Goal: Transaction & Acquisition: Purchase product/service

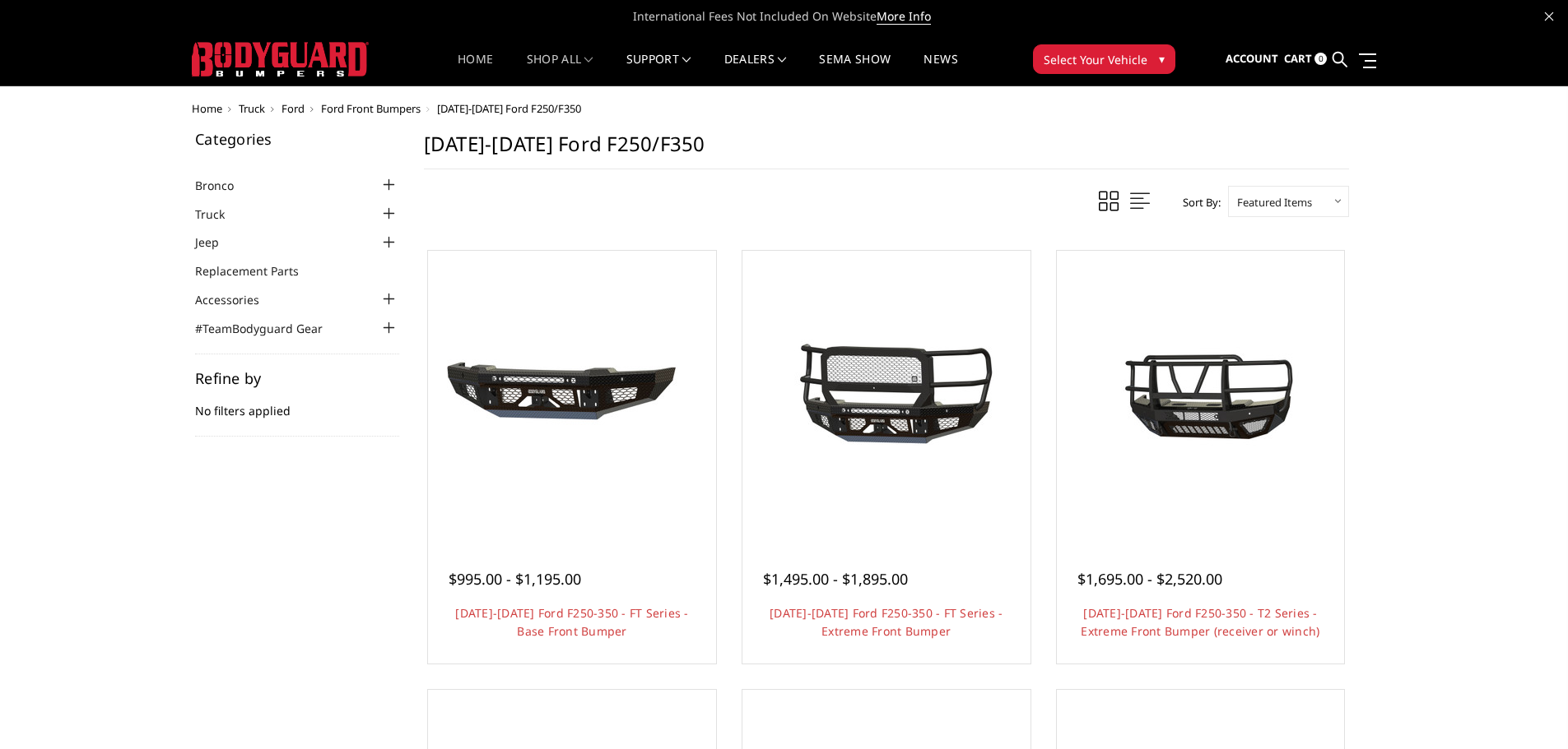
click at [460, 53] on link "Home" at bounding box center [475, 69] width 35 height 32
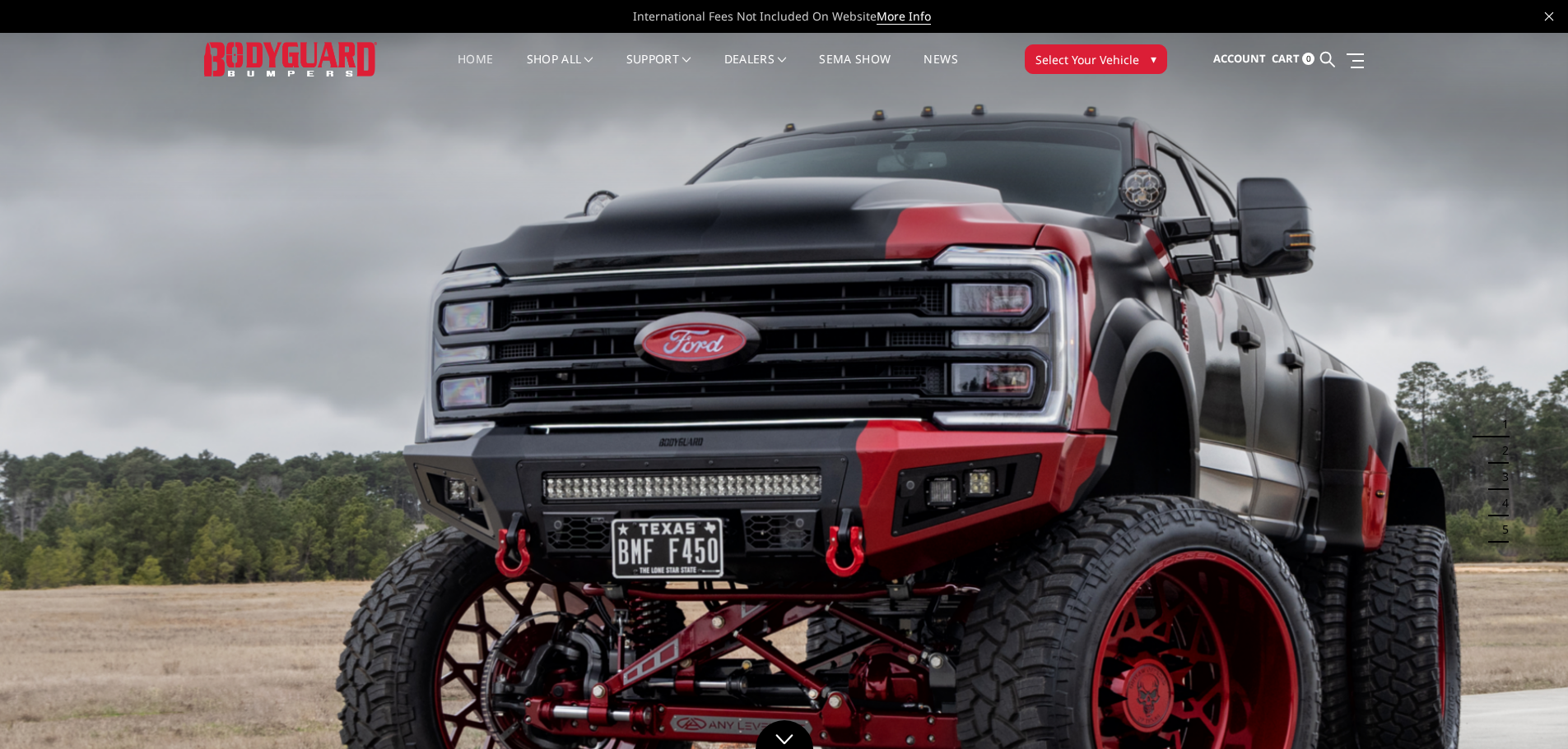
click at [1148, 48] on button "Select Your Vehicle ▾" at bounding box center [1095, 59] width 142 height 29
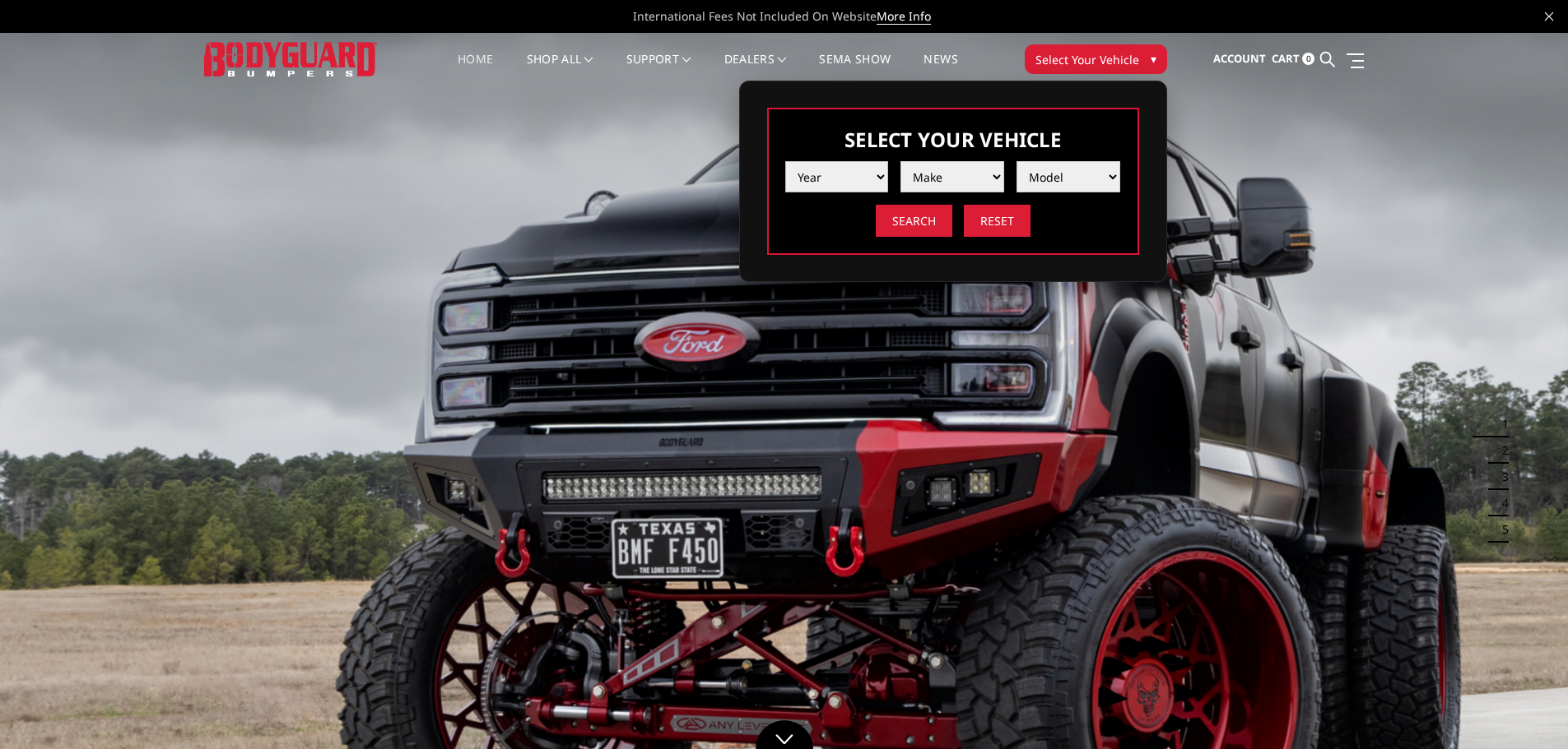
click at [863, 171] on select "Year 2025 2024 2023 2022 2021 2020 2019 2018 2017 2016 2015 2014 2013 2012 2011…" at bounding box center [837, 177] width 103 height 31
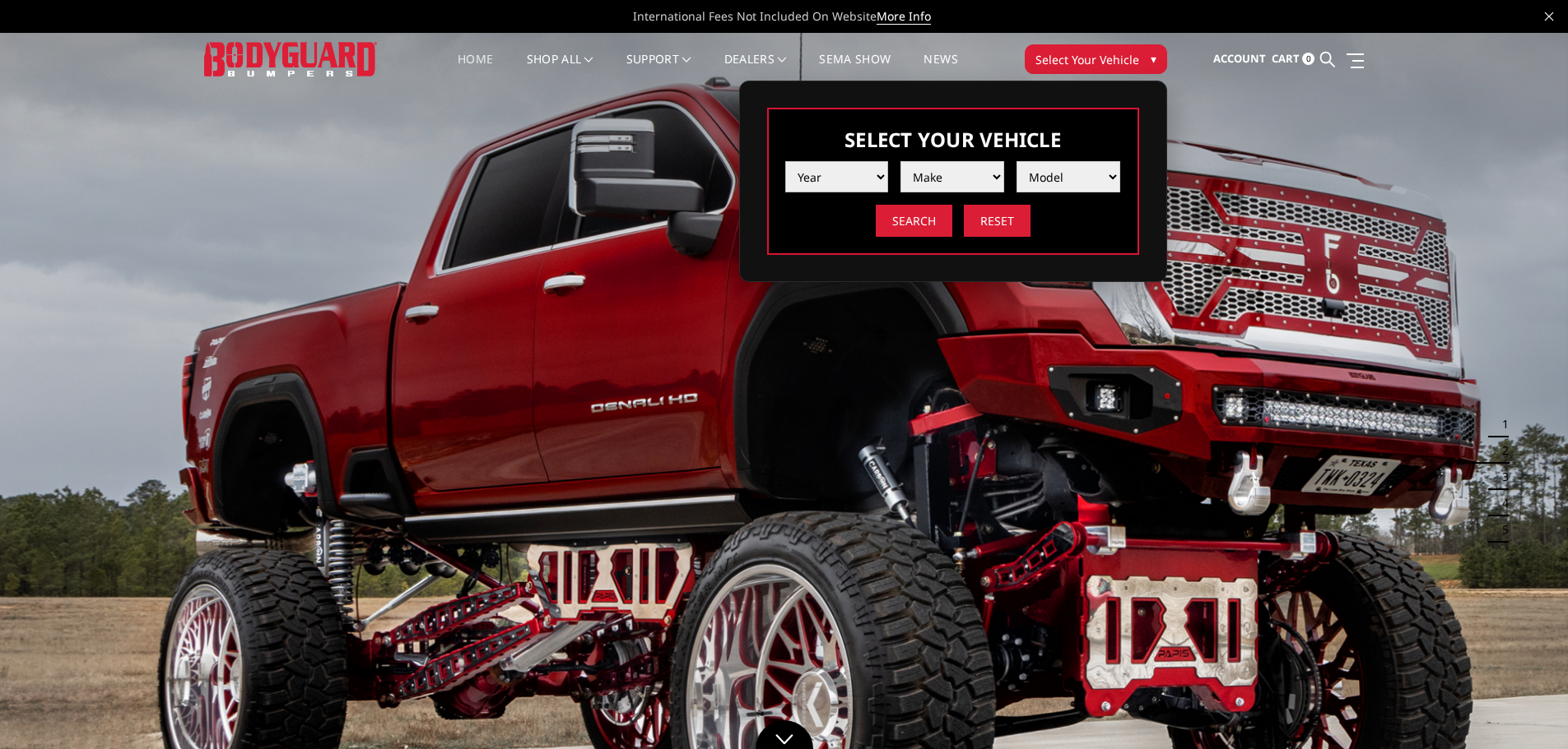
select select "yr_2024"
click at [785, 161] on select "Year 2025 2024 2023 2022 2021 2020 2019 2018 2017 2016 2015 2014 2013 2012 2011…" at bounding box center [837, 177] width 103 height 31
click at [989, 169] on select "Make Chevrolet Ford GMC Ram Toyota" at bounding box center [952, 177] width 103 height 31
select select "mk_ford"
click at [901, 161] on select "Make Chevrolet Ford GMC Ram Toyota" at bounding box center [952, 177] width 103 height 31
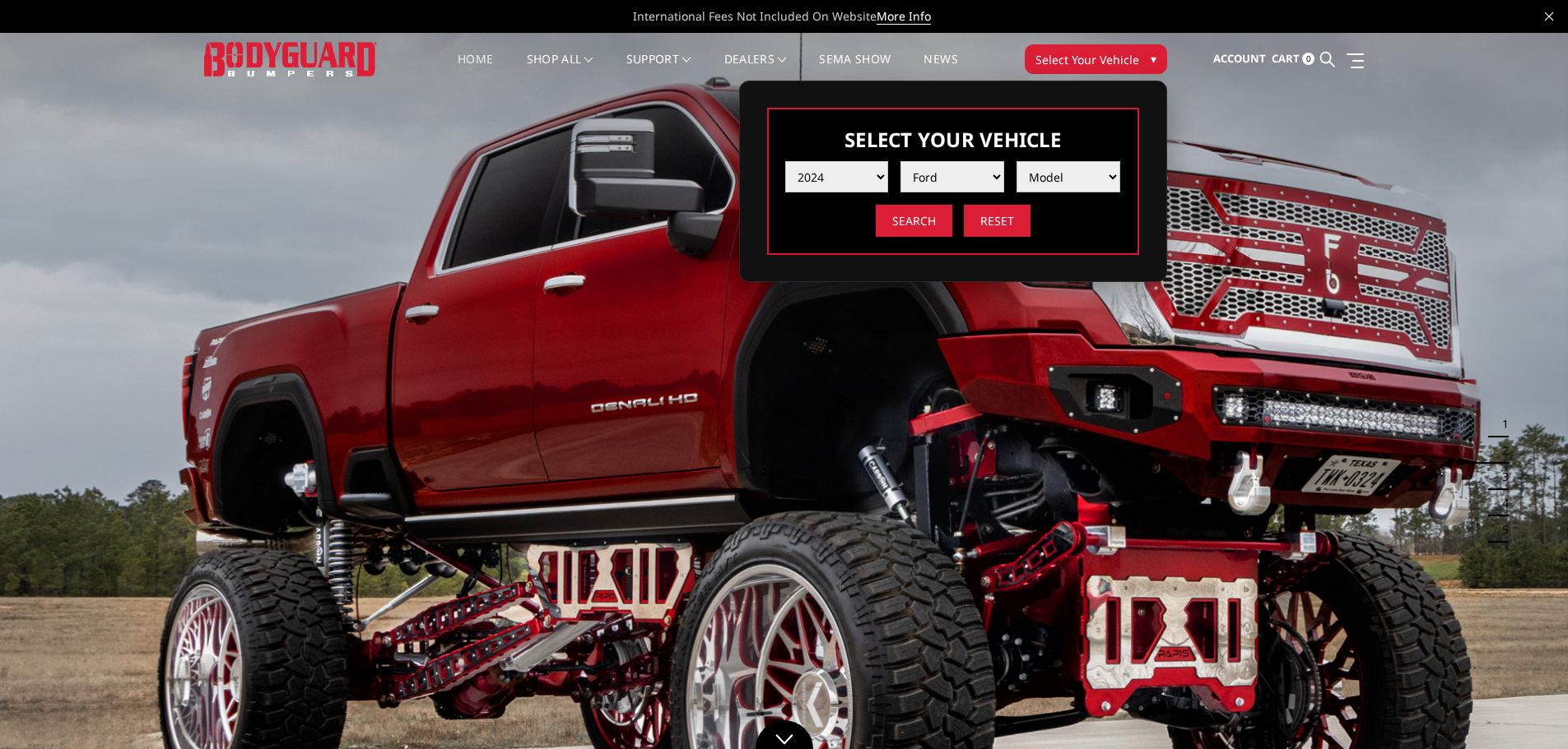
click at [1057, 187] on select "Model F150 F150 Raptor F250 / F350 F450 F550" at bounding box center [1068, 177] width 103 height 31
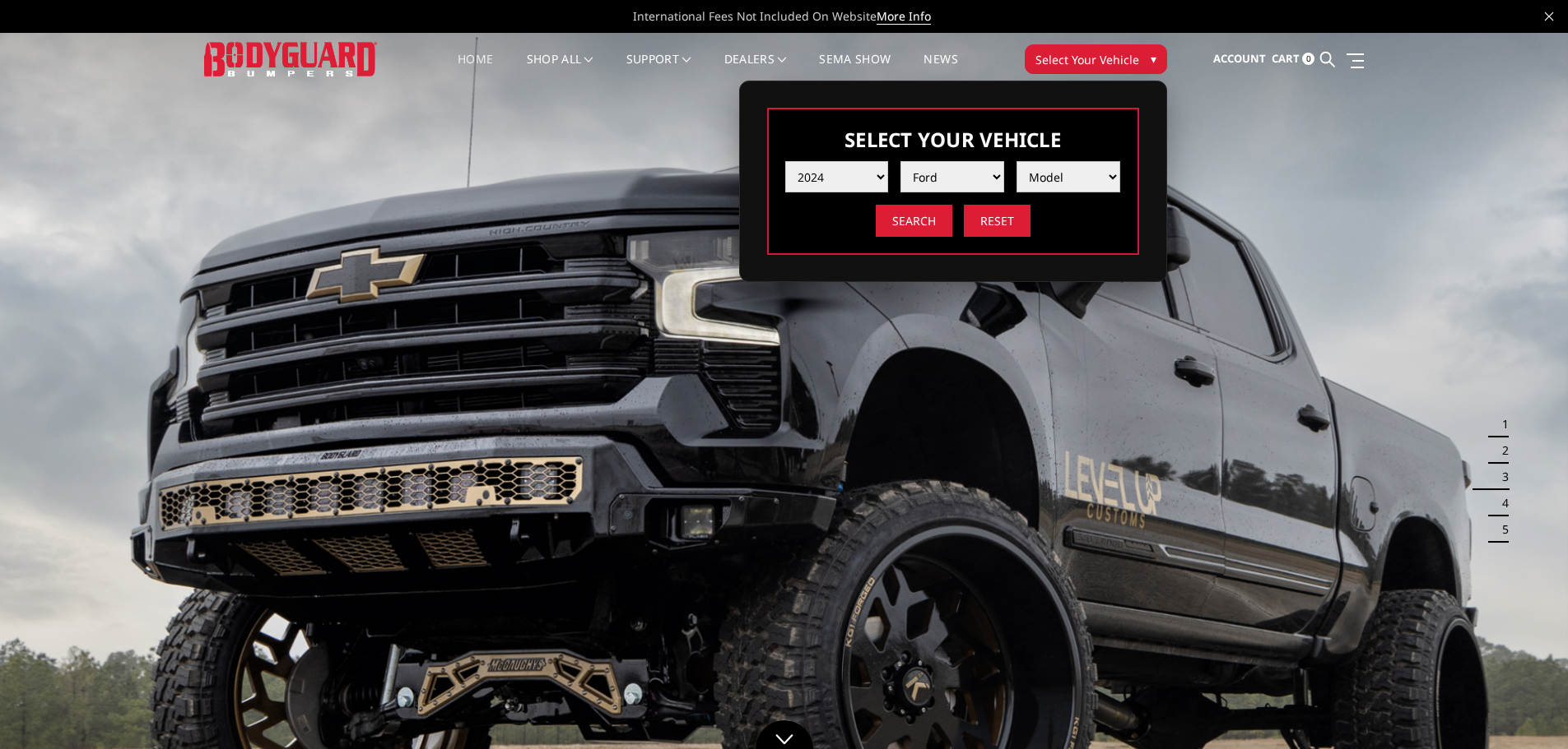
select select "md_f250-f350"
click at [1017, 161] on select "Model F150 F150 Raptor F250 / F350 F450 F550" at bounding box center [1068, 177] width 103 height 31
click at [918, 214] on input "Search" at bounding box center [914, 220] width 77 height 32
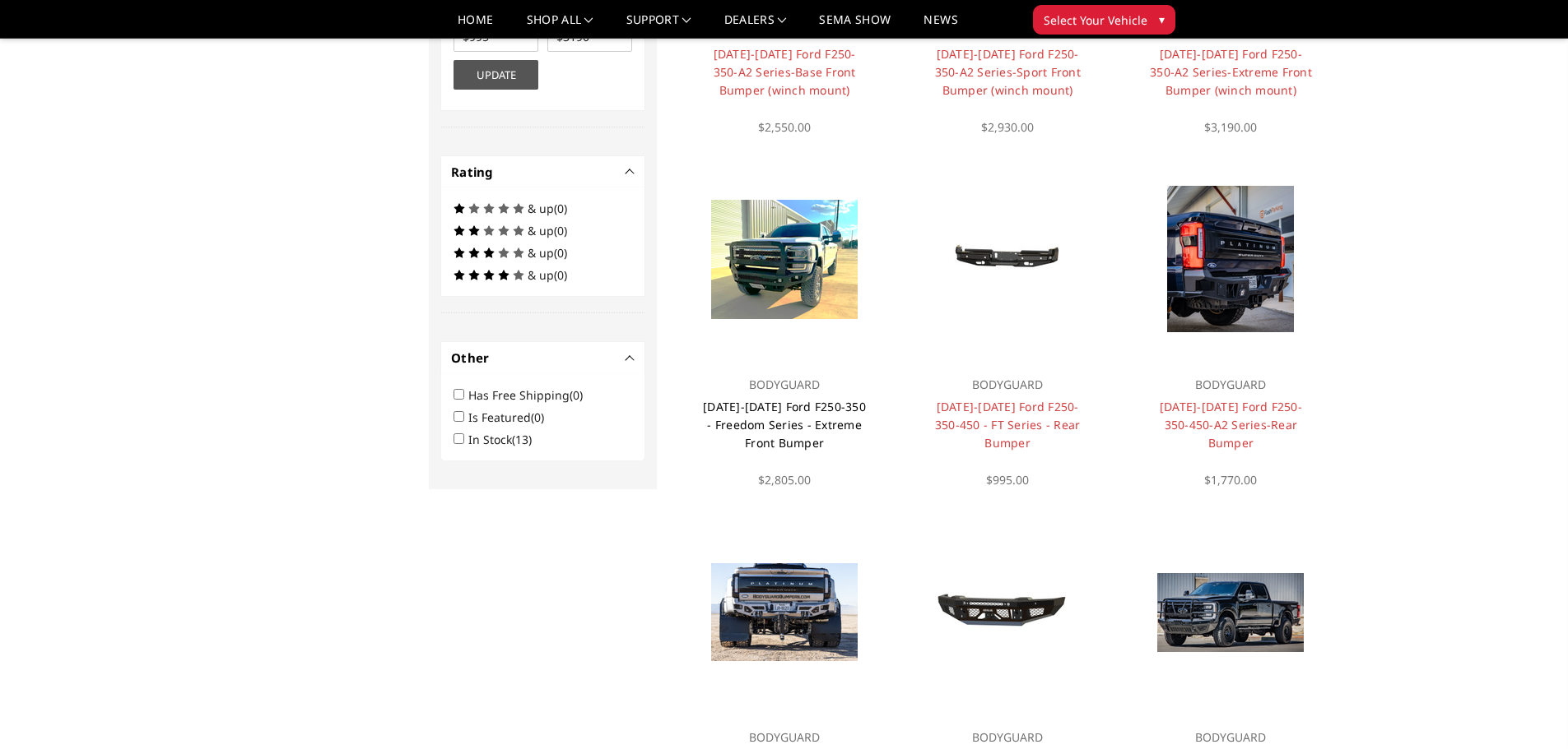
scroll to position [917, 0]
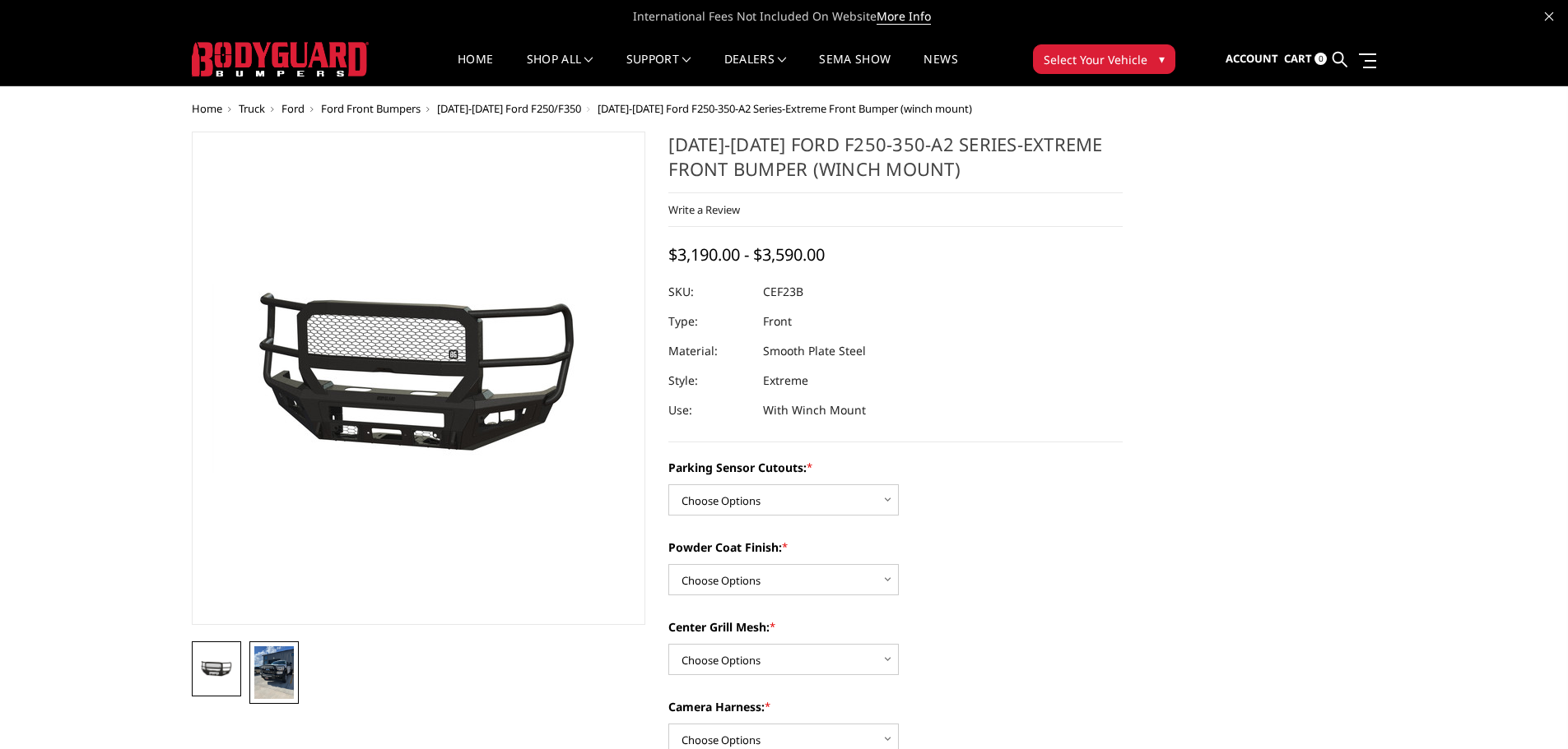
click at [291, 678] on img at bounding box center [274, 673] width 40 height 53
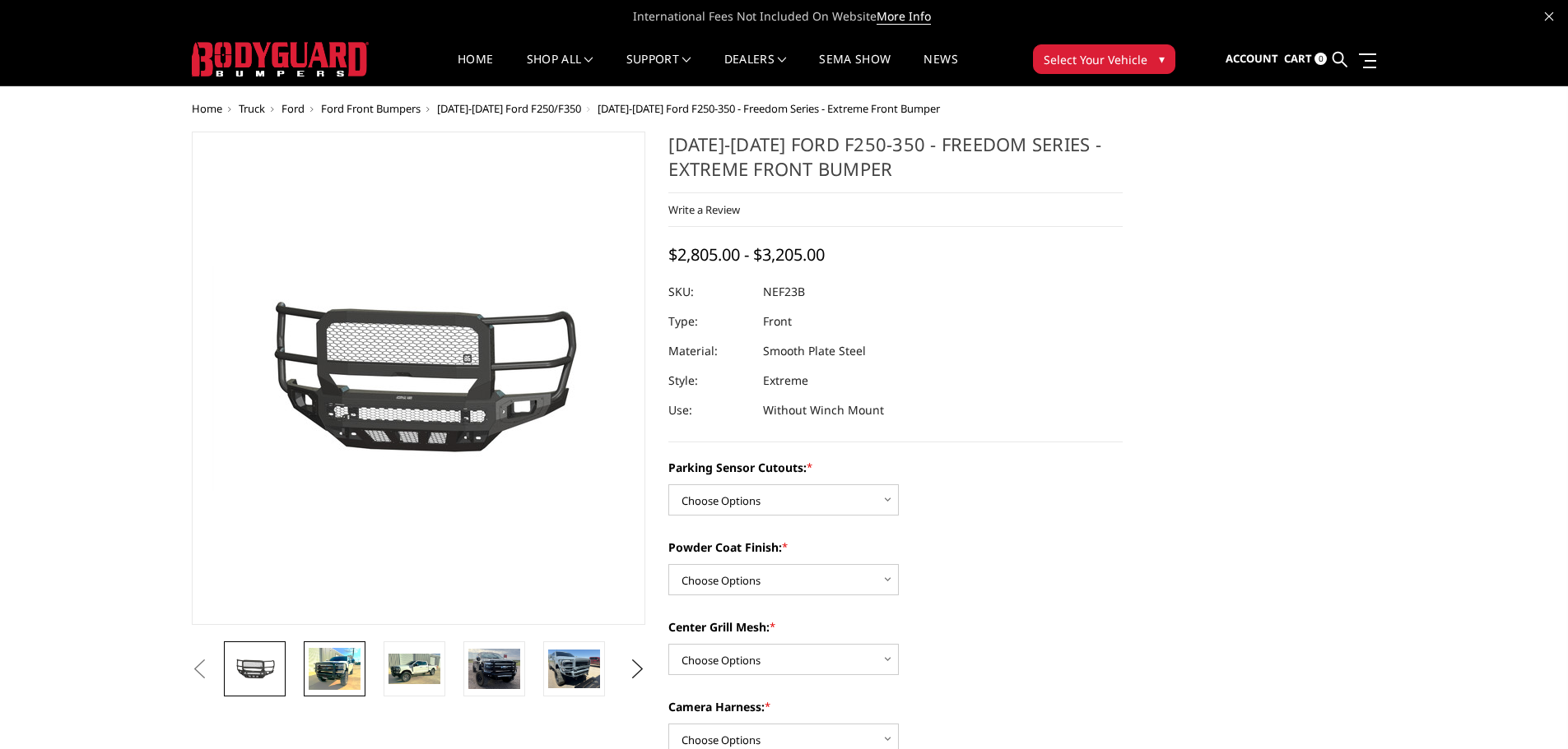
click at [353, 686] on img at bounding box center [335, 669] width 52 height 42
